Goal: Task Accomplishment & Management: Complete application form

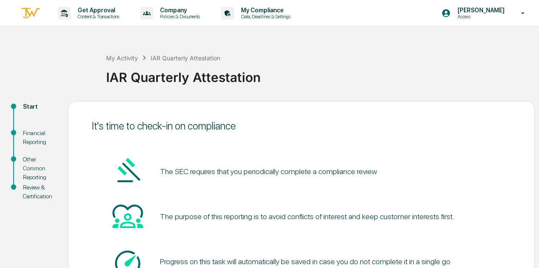
scroll to position [74, 0]
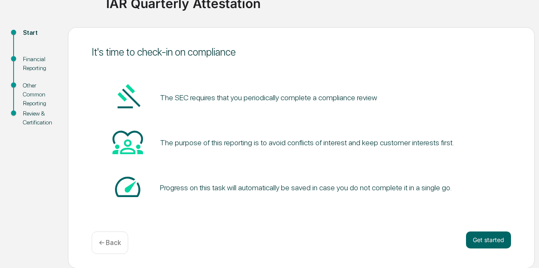
click at [477, 226] on div "It's time to check-in on compliance The SEC requires that you periodically comp…" at bounding box center [301, 147] width 467 height 241
click at [478, 231] on div "It's time to check-in on compliance The SEC requires that you periodically comp…" at bounding box center [301, 147] width 467 height 241
click at [483, 243] on button "Get started" at bounding box center [488, 239] width 45 height 17
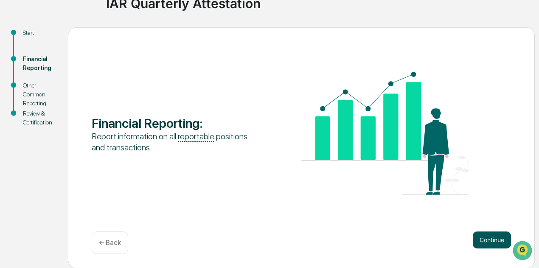
click at [486, 242] on button "Continue" at bounding box center [492, 239] width 38 height 17
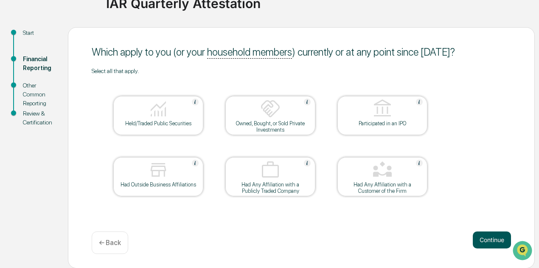
click at [498, 242] on button "Continue" at bounding box center [492, 239] width 38 height 17
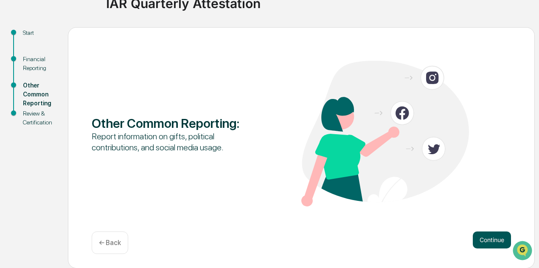
click at [492, 240] on button "Continue" at bounding box center [492, 239] width 38 height 17
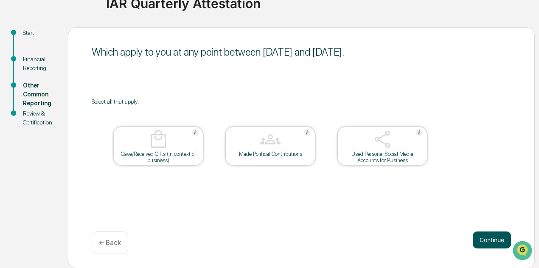
click at [483, 240] on button "Continue" at bounding box center [492, 239] width 38 height 17
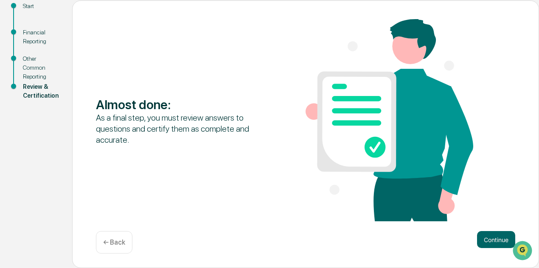
scroll to position [101, 0]
click at [491, 242] on button "Continue" at bounding box center [496, 239] width 38 height 17
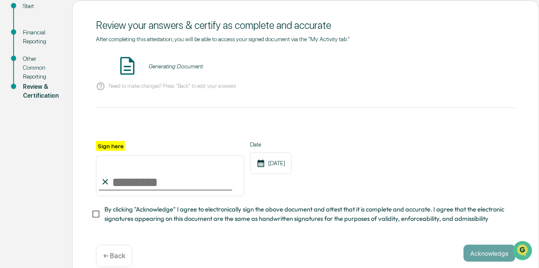
click at [140, 180] on input "Sign here" at bounding box center [170, 175] width 148 height 41
type input "**********"
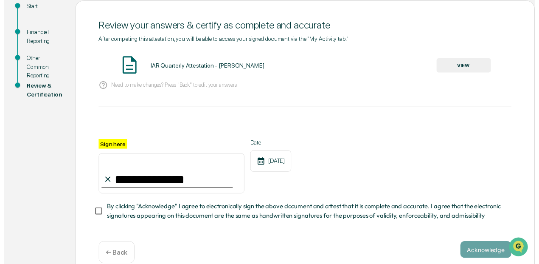
scroll to position [117, 0]
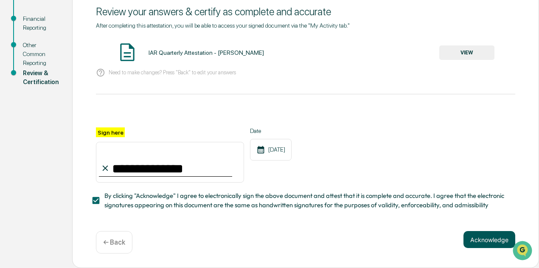
click at [484, 243] on button "Acknowledge" at bounding box center [490, 239] width 52 height 17
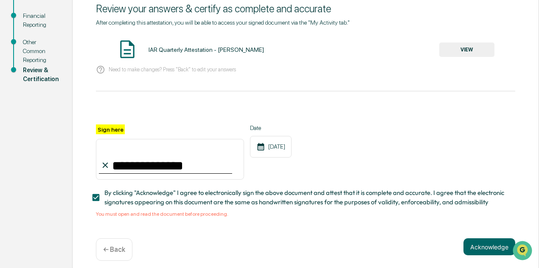
click at [463, 44] on button "VIEW" at bounding box center [467, 49] width 55 height 14
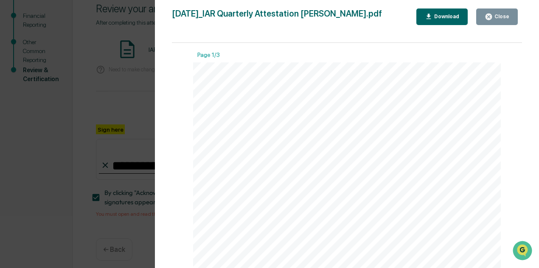
click at [133, 90] on div "Version History [DATE] 03:16 PM [PERSON_NAME] [DATE]_IAR Quarterly Attestation …" at bounding box center [269, 134] width 539 height 268
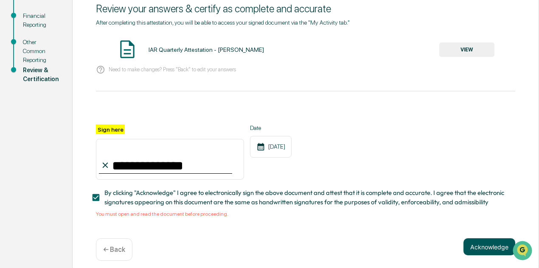
click at [479, 249] on button "Acknowledge" at bounding box center [490, 246] width 52 height 17
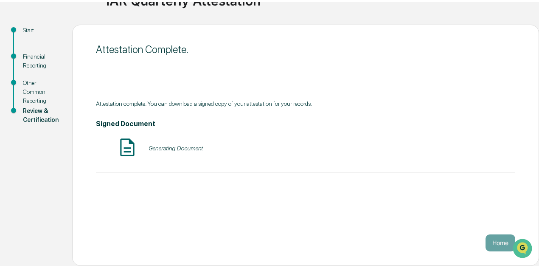
scroll to position [74, 0]
